Goal: Information Seeking & Learning: Learn about a topic

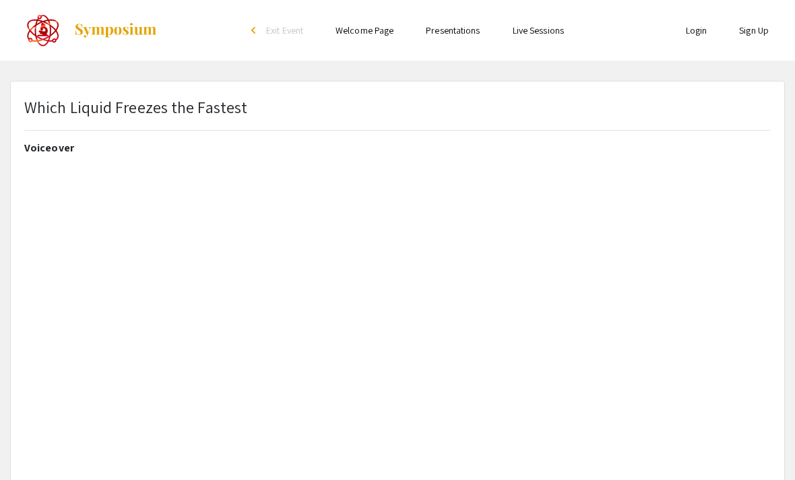
select select "custom"
type input "0"
select select "custom"
type input "1"
select select "auto"
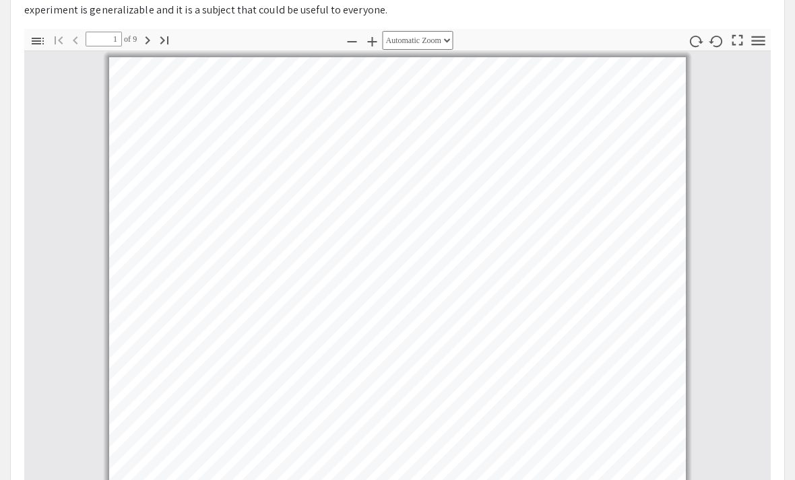
scroll to position [603, 0]
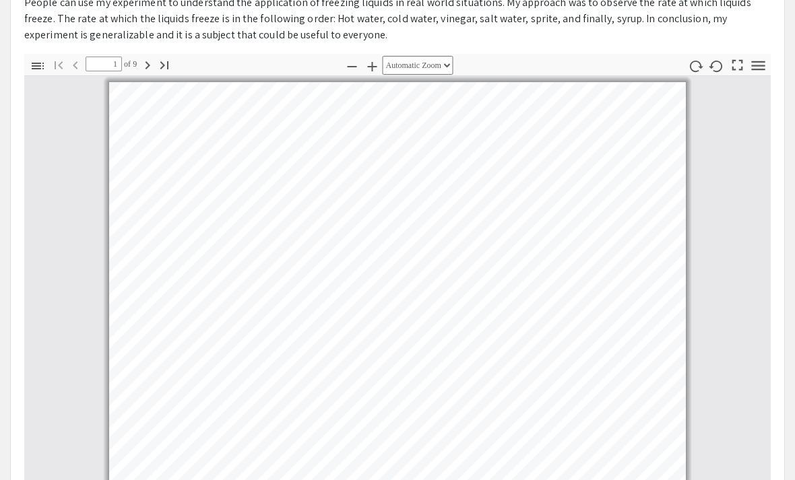
scroll to position [560, 0]
click at [150, 65] on icon "button" at bounding box center [147, 65] width 16 height 16
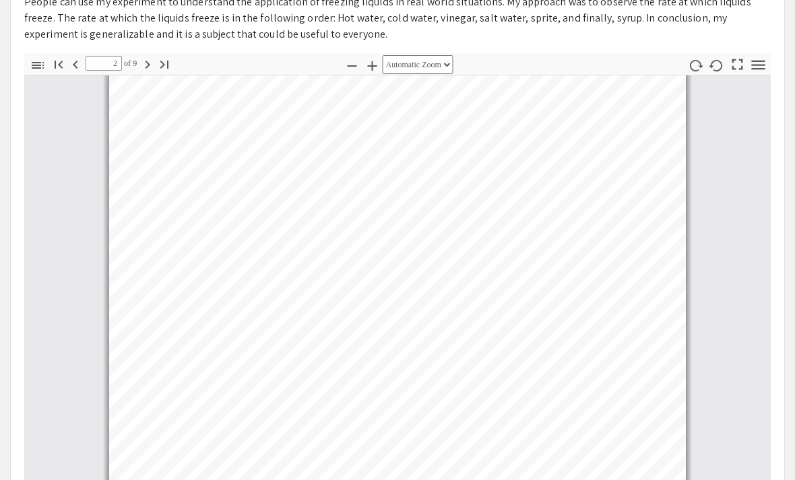
click at [150, 65] on icon "button" at bounding box center [147, 65] width 16 height 16
click at [161, 72] on icon "button" at bounding box center [164, 65] width 16 height 16
click at [68, 65] on icon "button" at bounding box center [75, 65] width 16 height 16
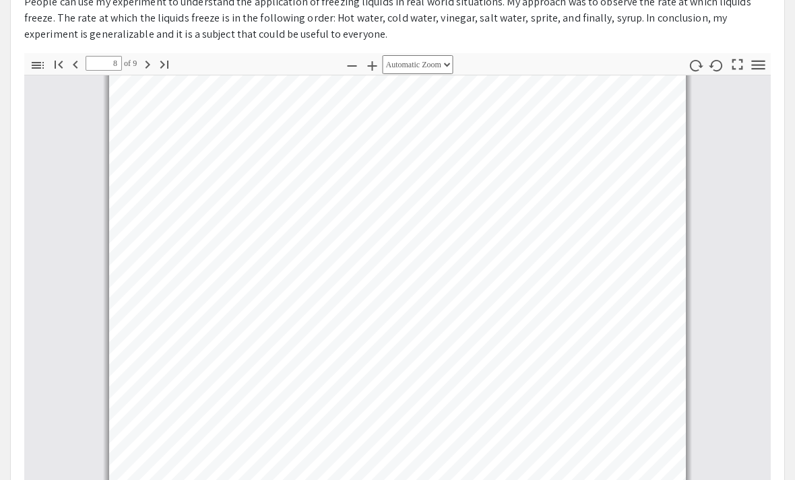
scroll to position [3180, 0]
click at [71, 64] on icon "button" at bounding box center [75, 65] width 16 height 16
click at [67, 62] on button "Previous" at bounding box center [75, 64] width 23 height 20
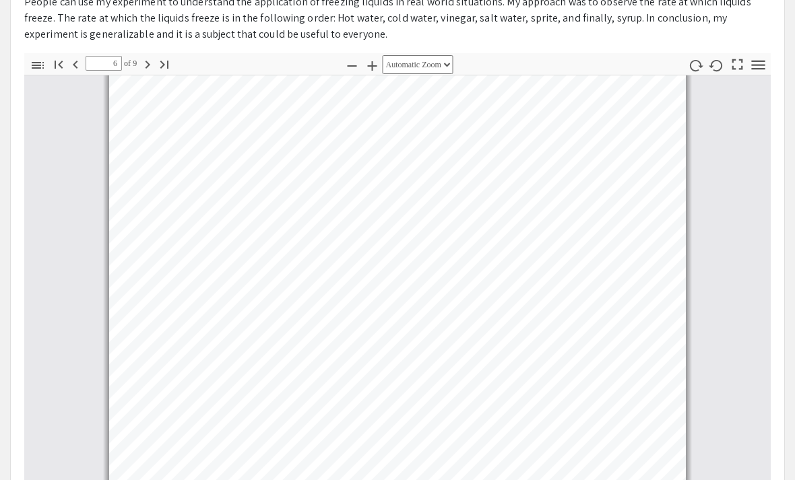
click at [67, 62] on icon "button" at bounding box center [75, 65] width 16 height 16
type input "5"
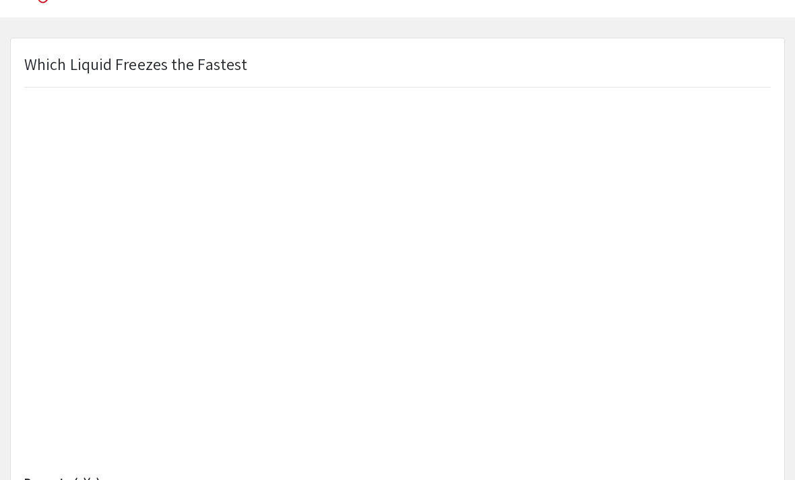
scroll to position [42, 0]
click at [23, 442] on div "Voiceover Presenter(s)(s) [PERSON_NAME] Project Number JR-CHM-012 Abstract or D…" at bounding box center [397, 336] width 767 height 472
click at [22, 442] on div "Voiceover Presenter(s)(s) [PERSON_NAME] Project Number JR-CHM-012 Abstract or D…" at bounding box center [397, 336] width 767 height 472
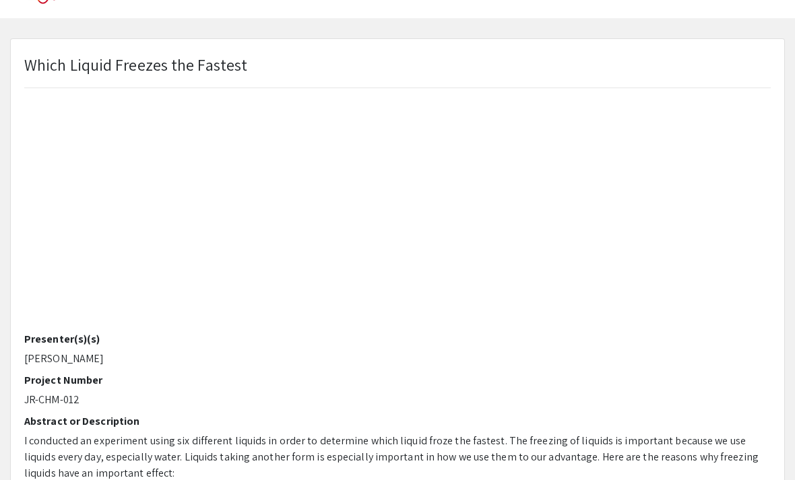
click at [777, 315] on div "Voiceover Presenter(s)(s) [PERSON_NAME] Project Number JR-CHM-012 Abstract or D…" at bounding box center [397, 336] width 767 height 472
